Goal: Transaction & Acquisition: Book appointment/travel/reservation

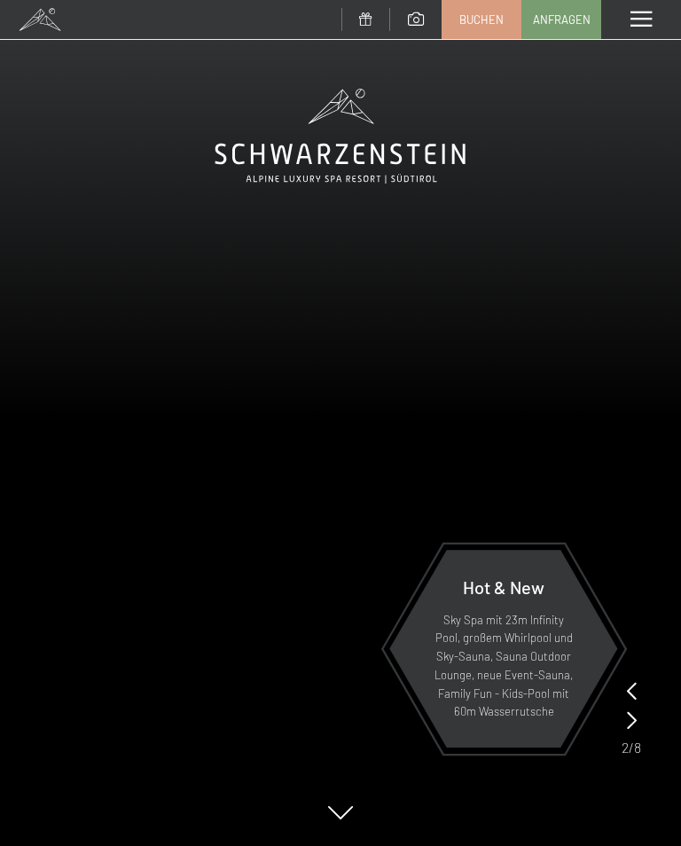
click at [489, 15] on span "Buchen" at bounding box center [482, 20] width 44 height 16
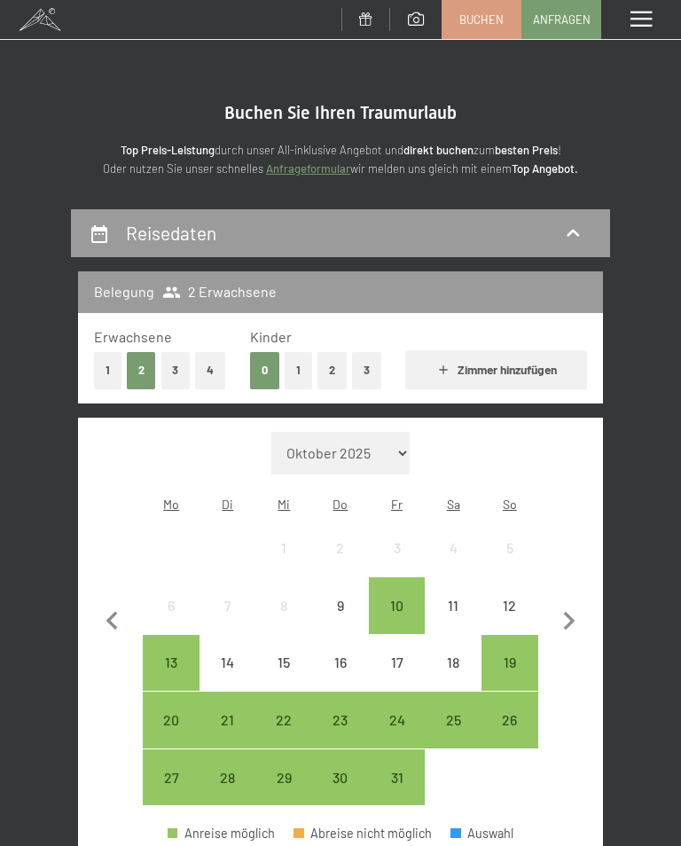
click at [181, 369] on button "3" at bounding box center [175, 370] width 29 height 36
click at [582, 605] on icon "button" at bounding box center [569, 621] width 37 height 37
select select "[DATE]"
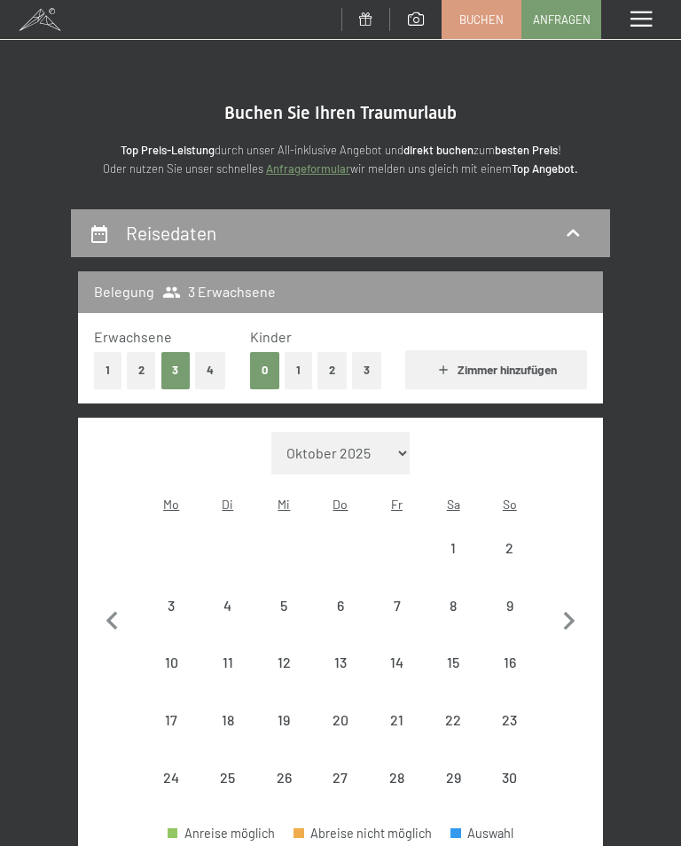
select select "[DATE]"
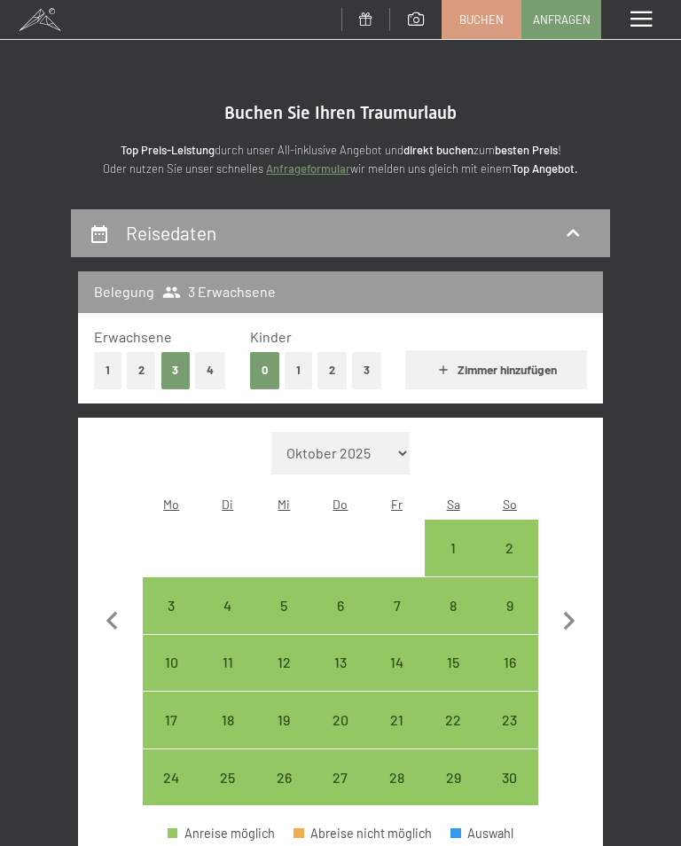
click at [405, 599] on div "7" at bounding box center [397, 625] width 53 height 53
select select "[DATE]"
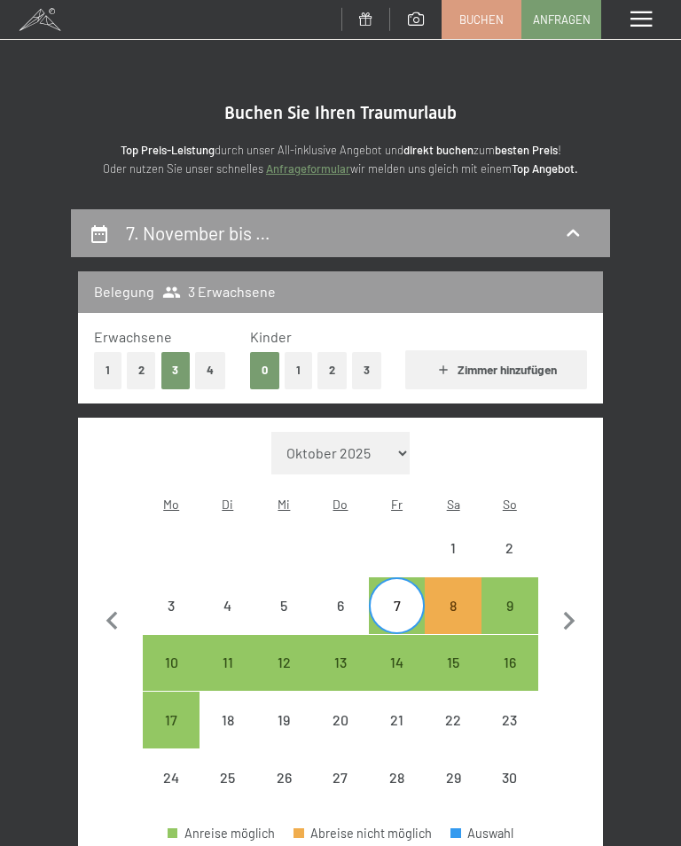
click at [519, 599] on div "9" at bounding box center [509, 625] width 53 height 53
select select "[DATE]"
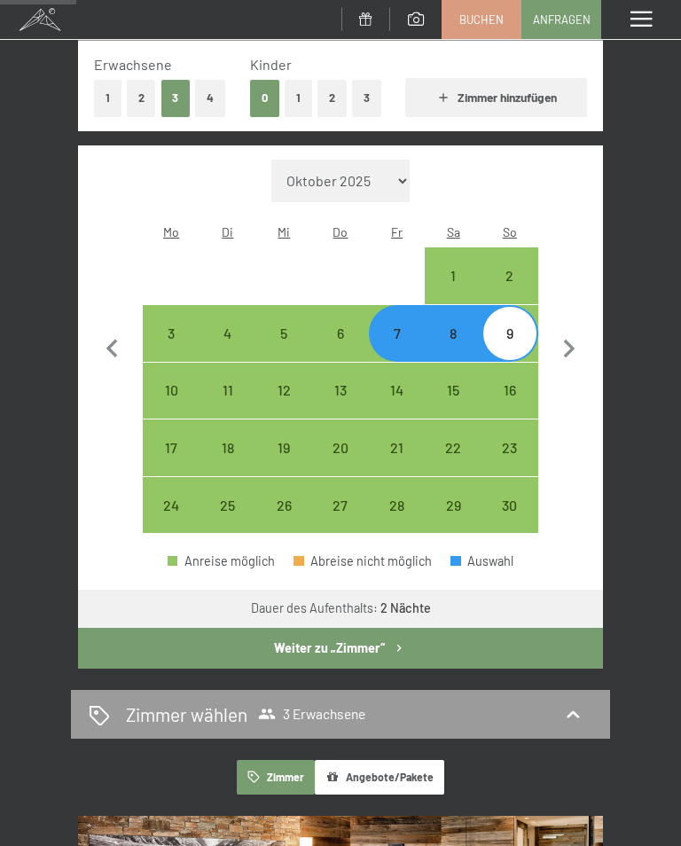
scroll to position [266, 0]
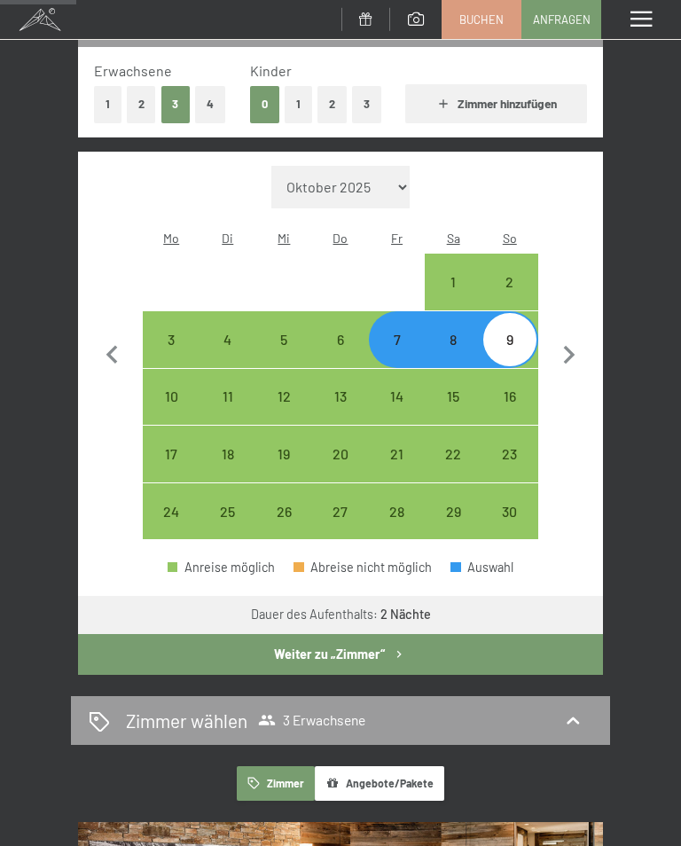
click at [427, 634] on button "Weiter zu „Zimmer“" at bounding box center [340, 654] width 525 height 41
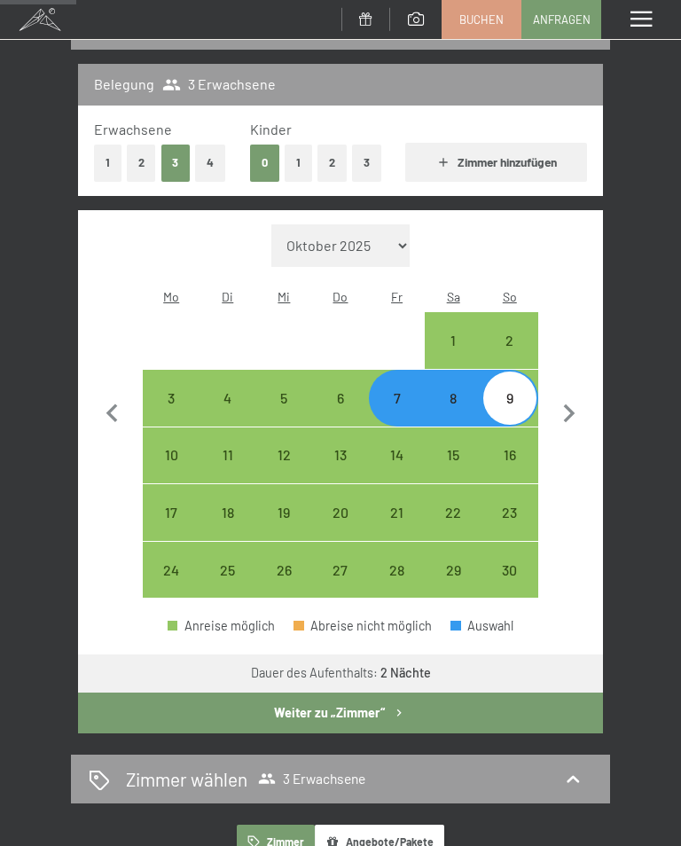
select select "[DATE]"
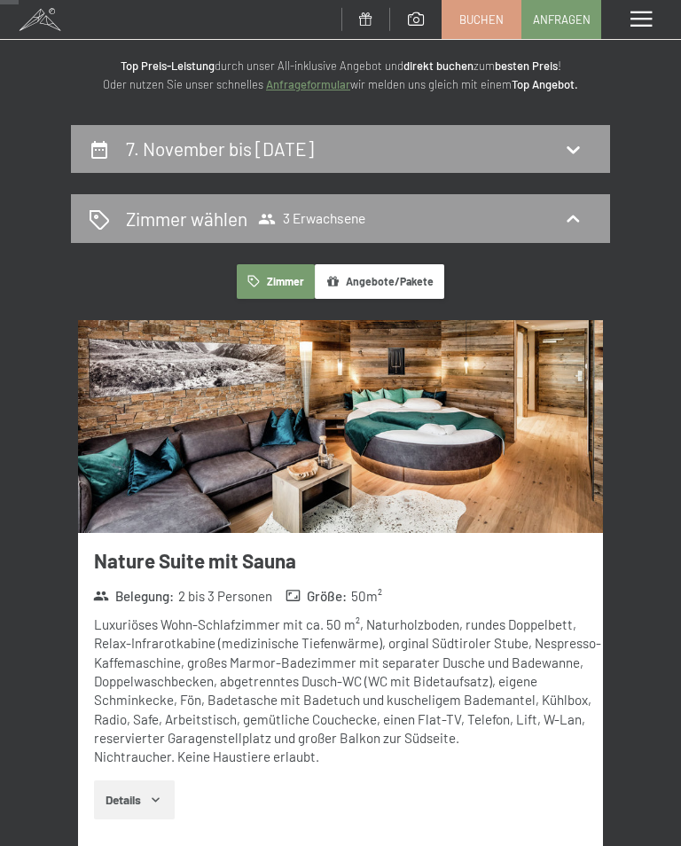
scroll to position [0, 0]
